Goal: Complete application form

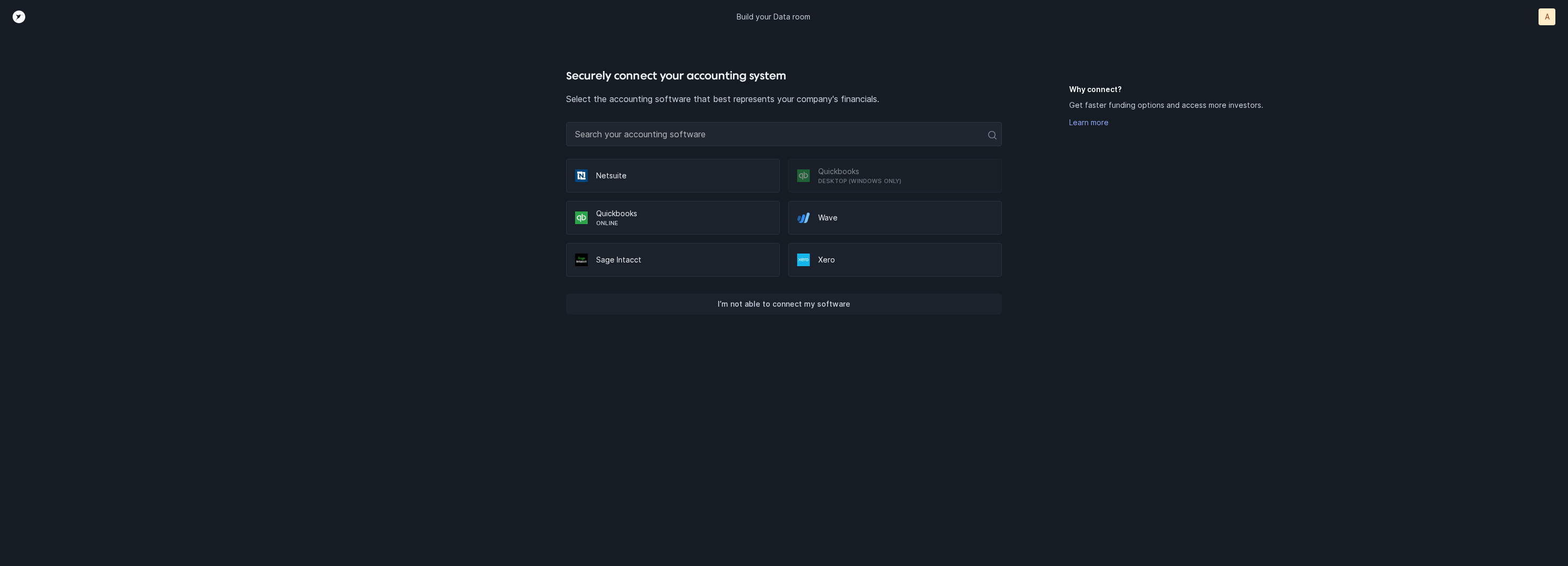
click at [836, 293] on button "I’m not able to connect my software" at bounding box center [784, 303] width 436 height 21
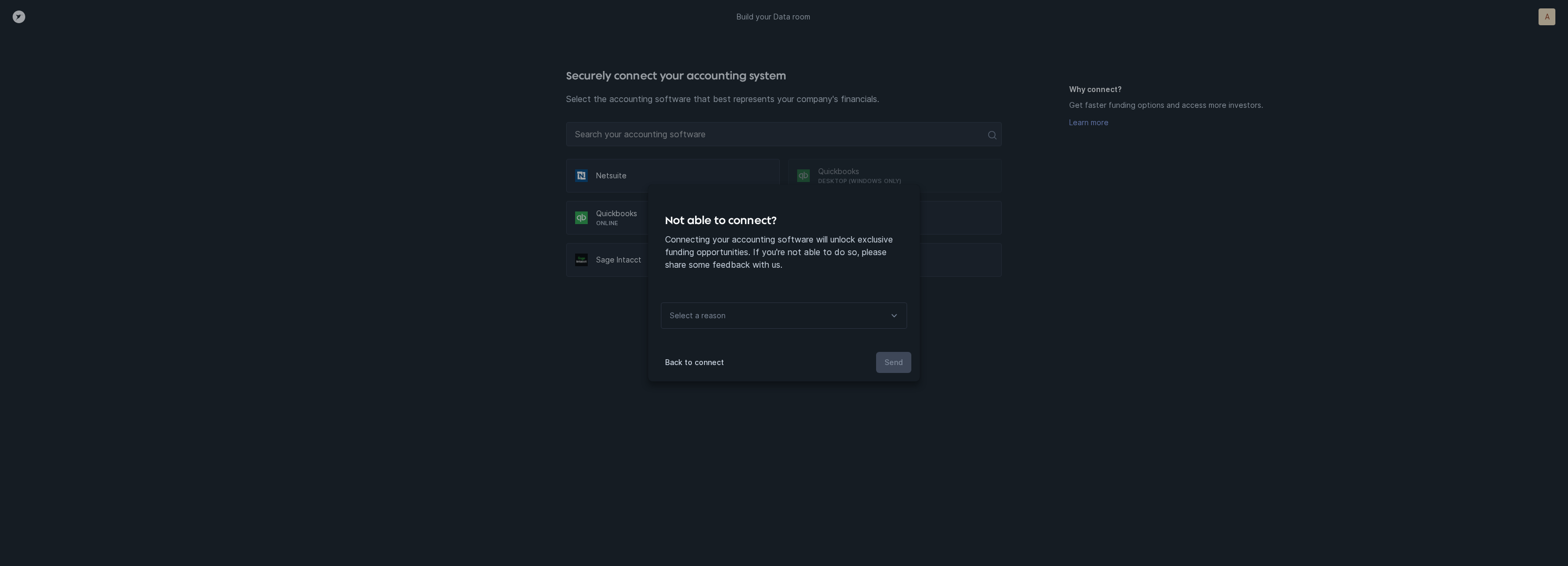
click at [794, 316] on div "Select a reason" at bounding box center [784, 316] width 246 height 27
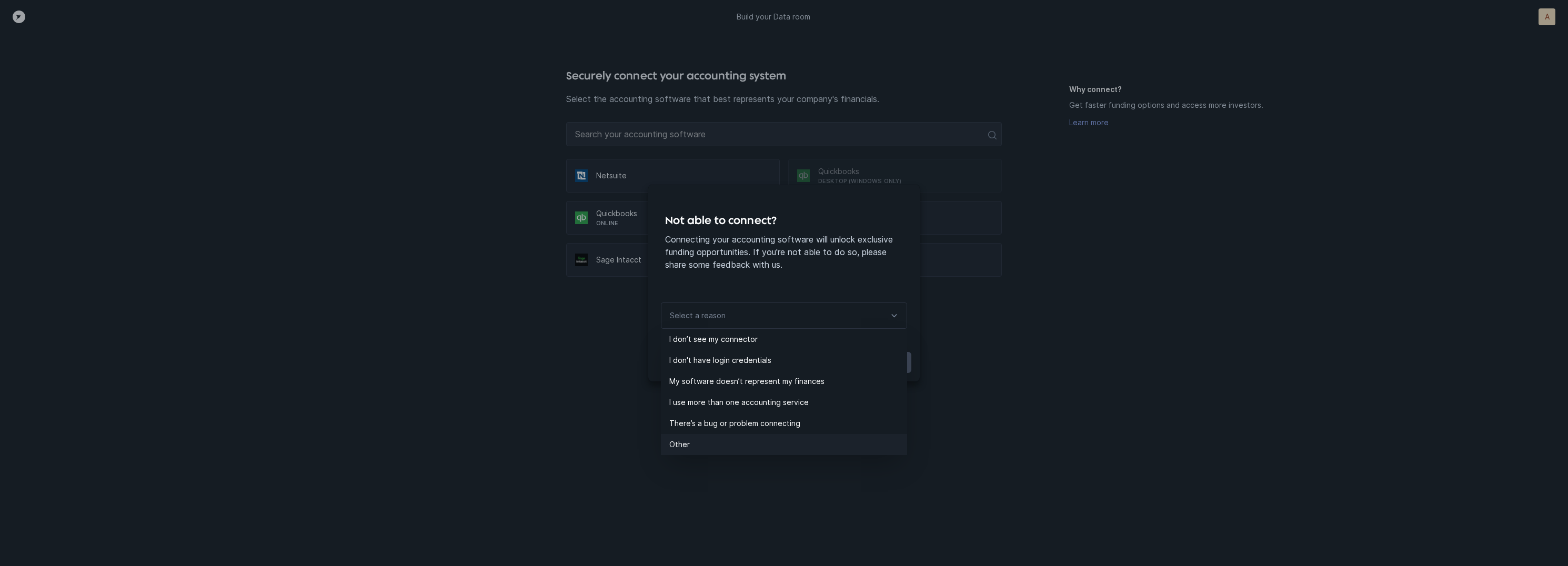
click at [699, 443] on p "Other" at bounding box center [788, 444] width 238 height 13
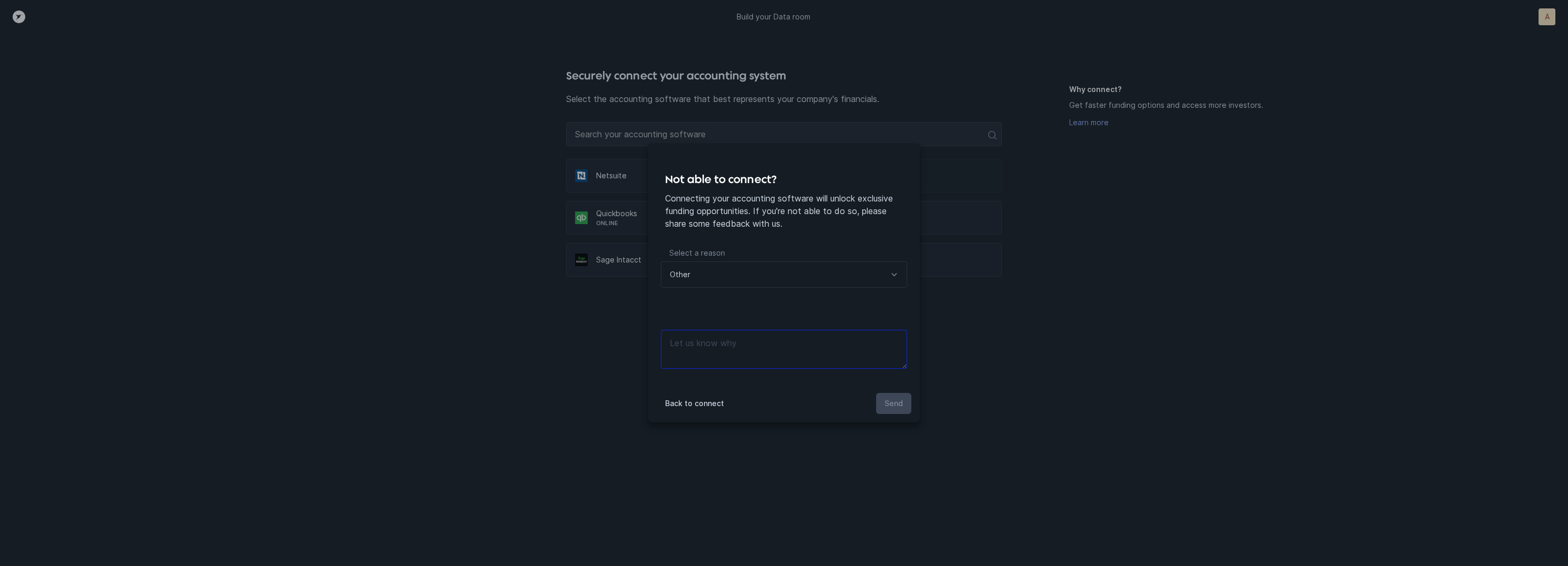
click at [734, 330] on textarea at bounding box center [784, 350] width 246 height 39
type textarea "files"
click at [889, 412] on button "Send" at bounding box center [893, 403] width 35 height 21
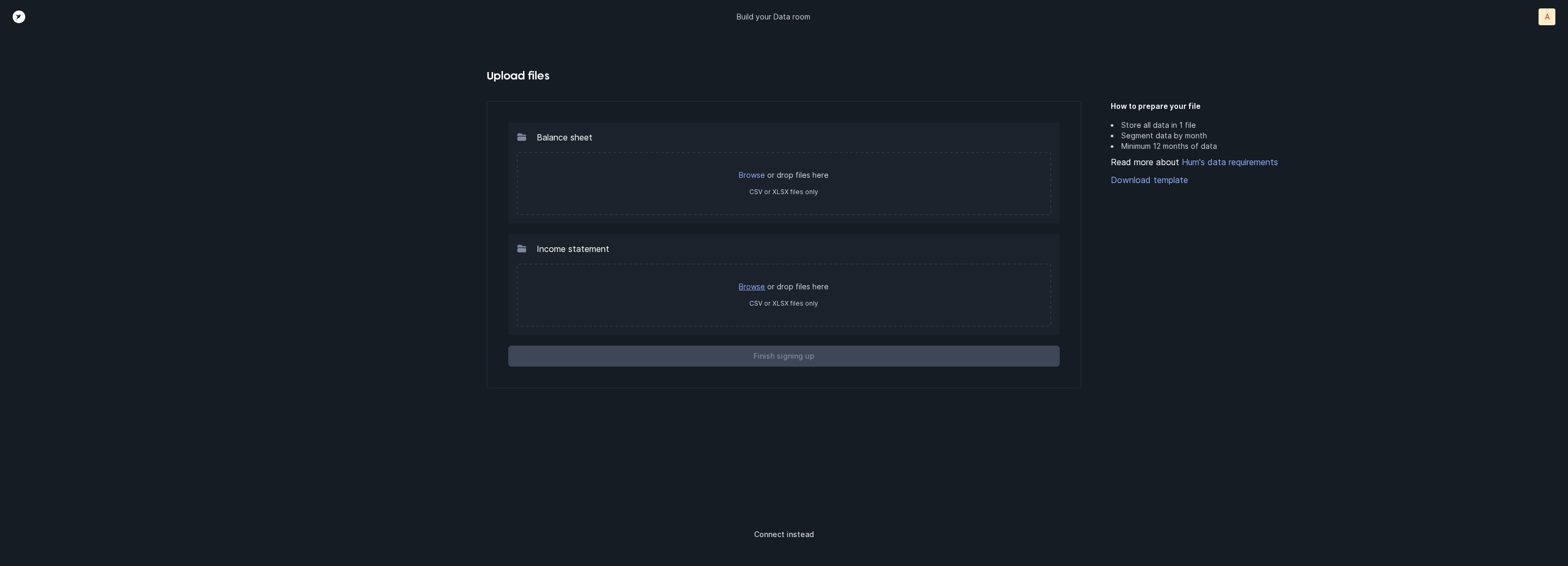
click at [760, 286] on link "Browse" at bounding box center [752, 286] width 27 height 9
click at [764, 284] on link "Browse" at bounding box center [752, 286] width 27 height 9
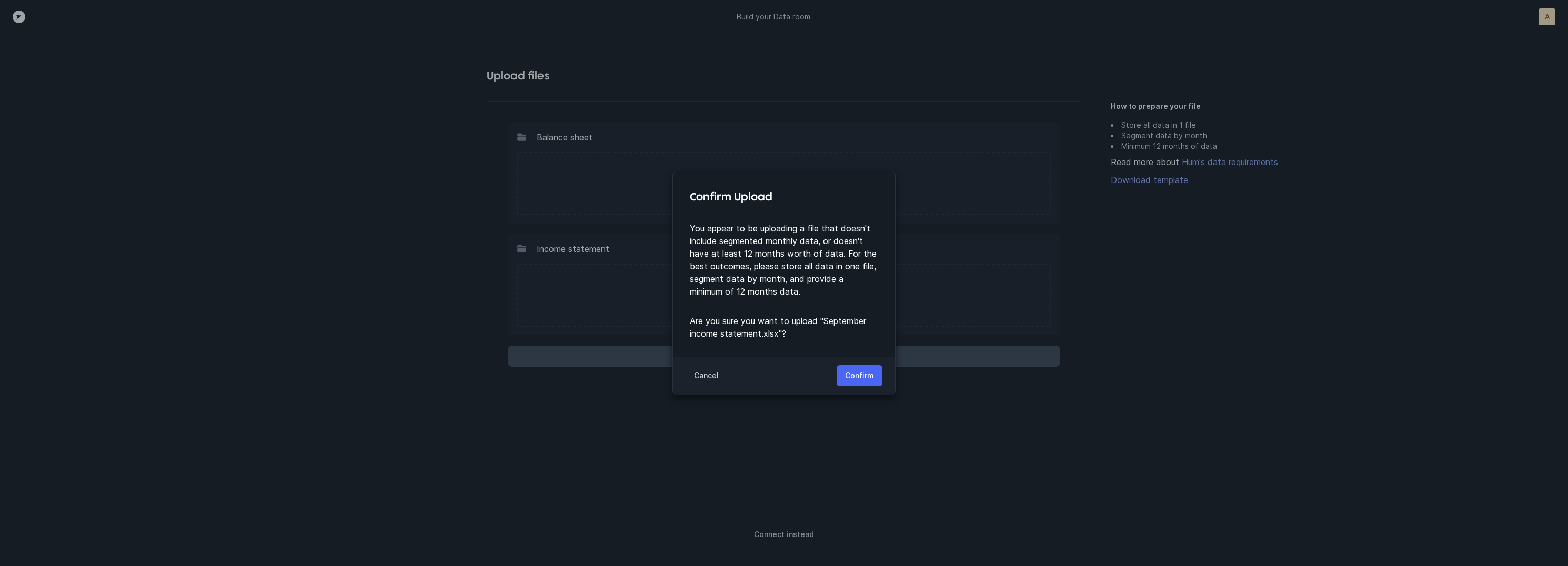
click at [850, 376] on p "Confirm" at bounding box center [859, 376] width 29 height 13
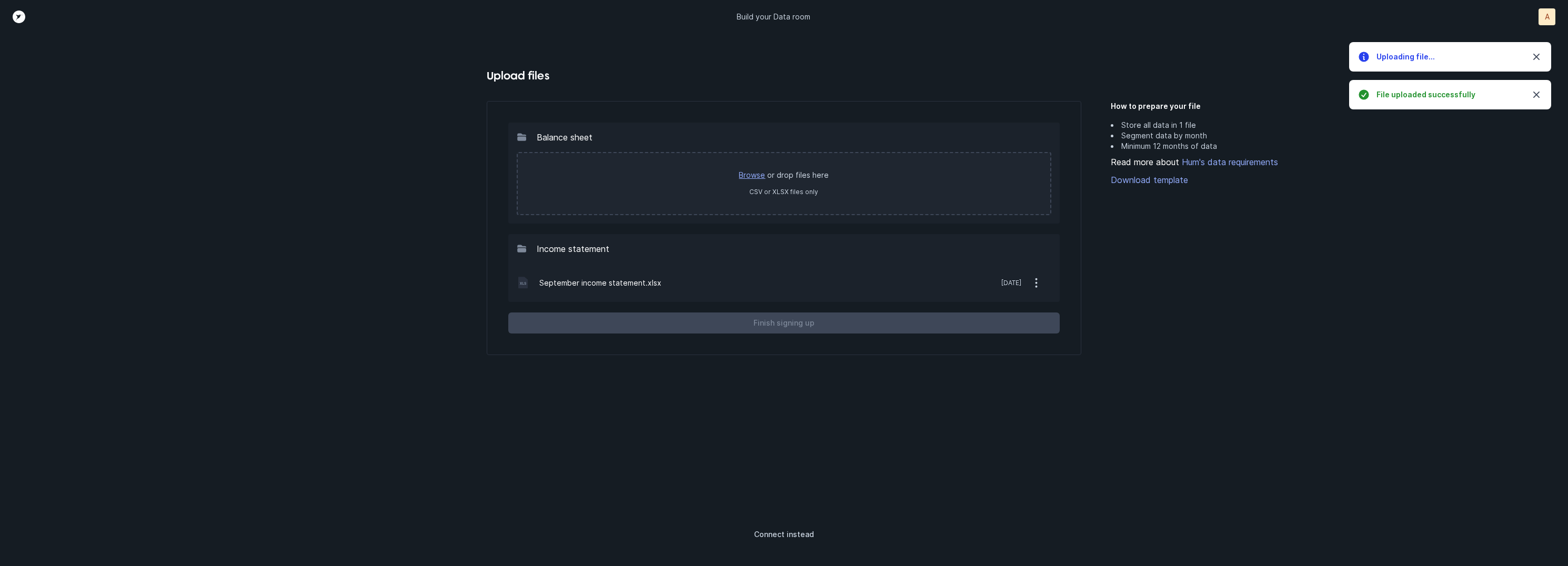
click at [756, 175] on link "Browse" at bounding box center [752, 174] width 27 height 9
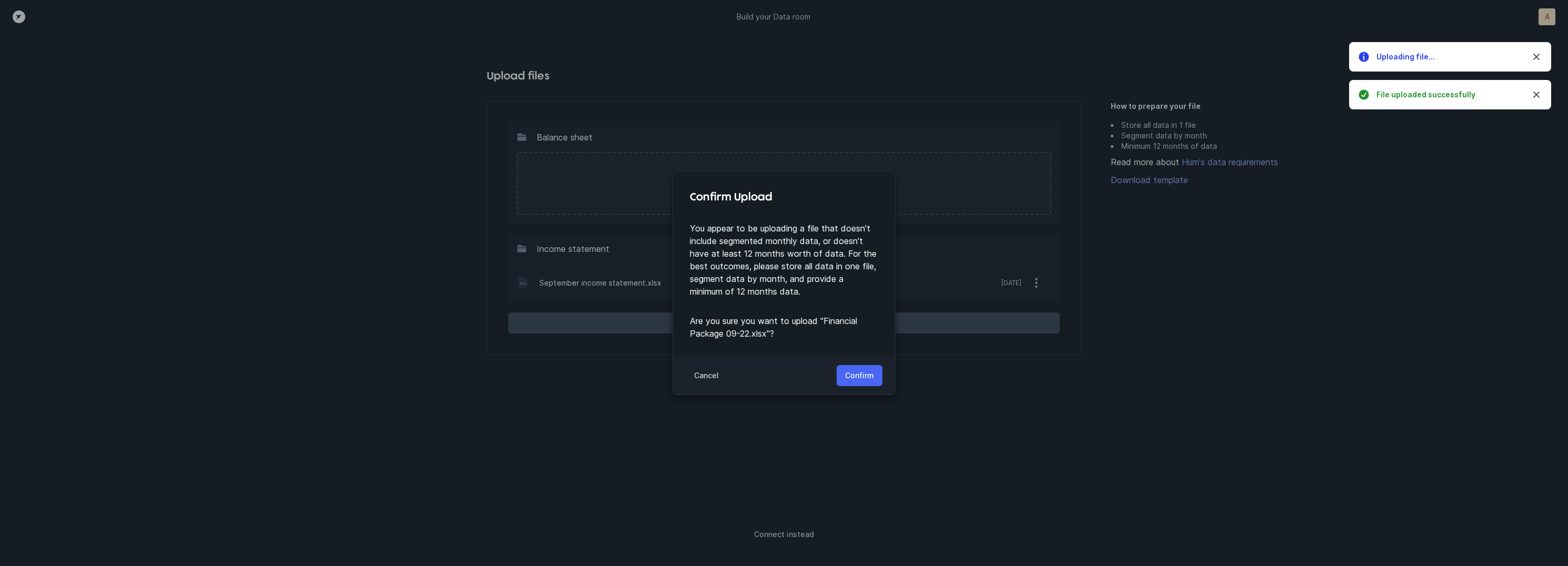
click at [856, 372] on p "Confirm" at bounding box center [859, 376] width 29 height 13
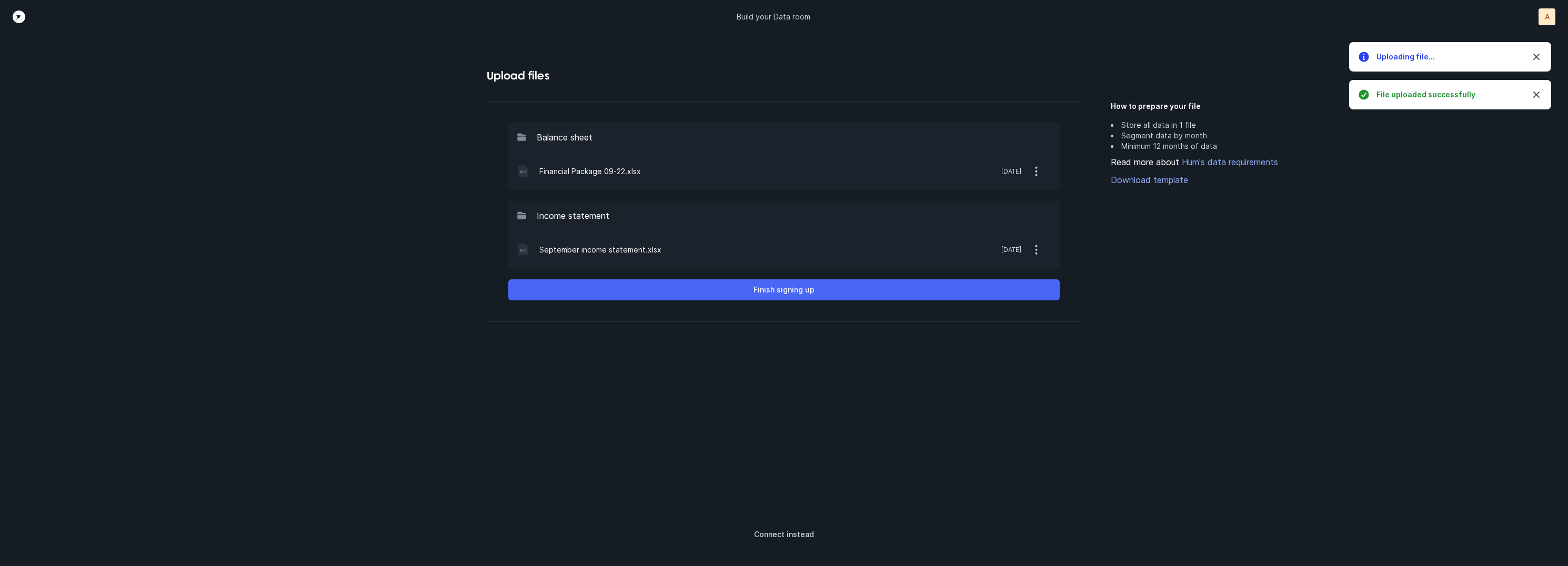
click at [810, 293] on p "Finish signing up" at bounding box center [784, 290] width 61 height 13
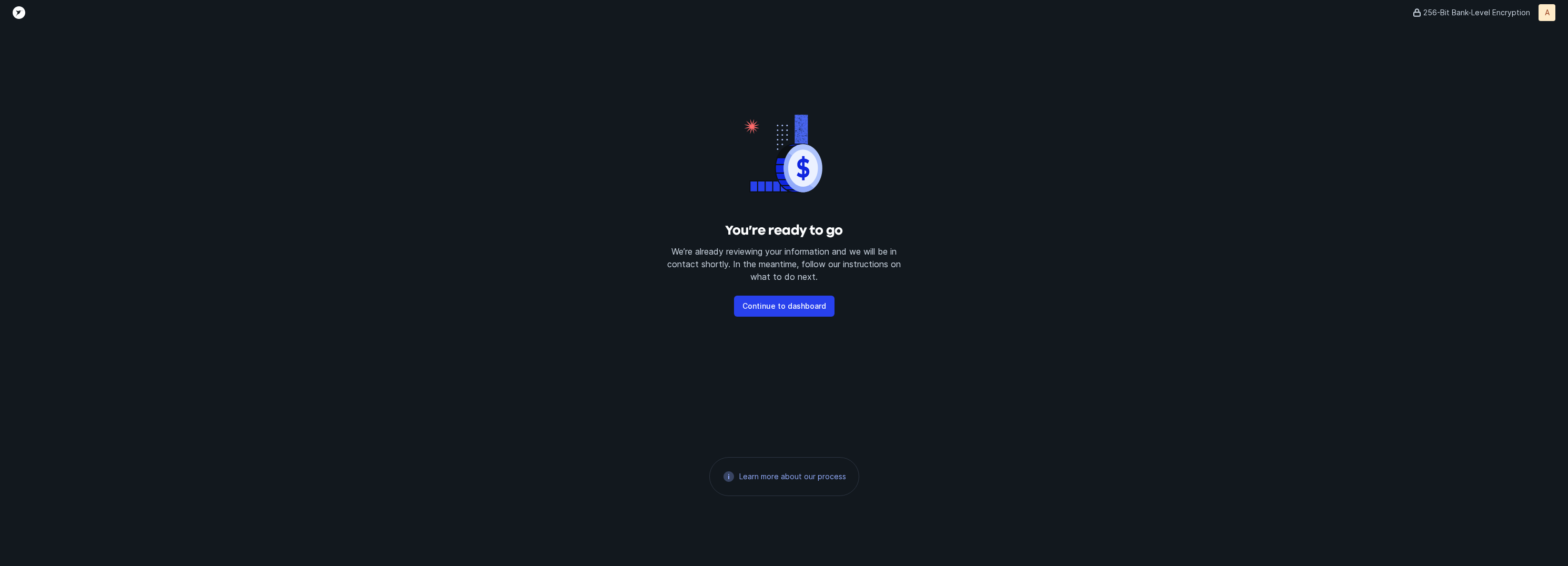
click at [593, 178] on div "You’re ready to go We’re already reviewing your information and we will be in c…" at bounding box center [784, 296] width 1568 height 541
